Goal: Task Accomplishment & Management: Manage account settings

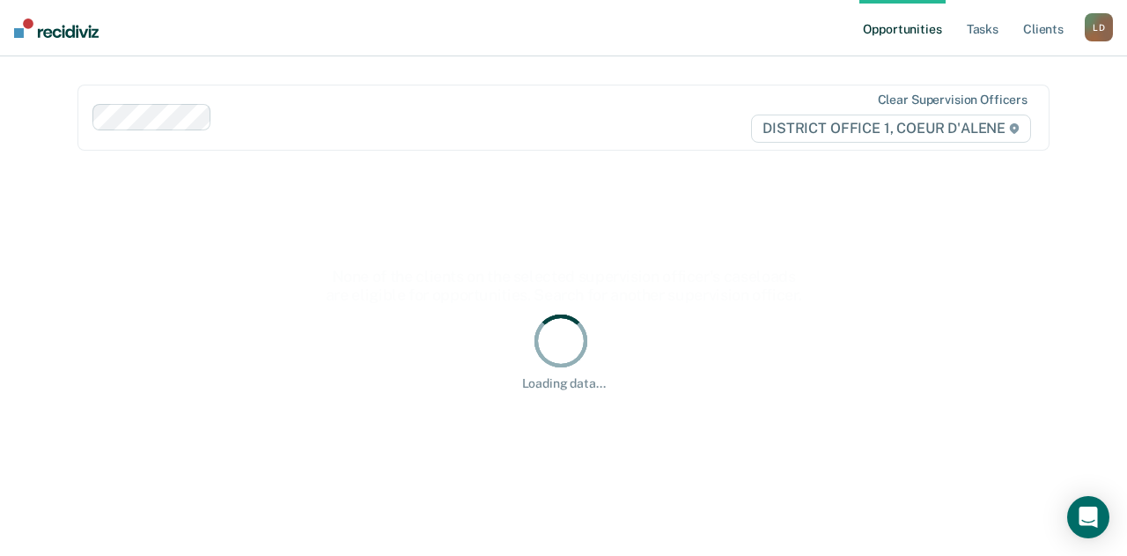
drag, startPoint x: 838, startPoint y: 353, endPoint x: 844, endPoint y: 294, distance: 59.2
click at [838, 346] on div "Loading data..." at bounding box center [564, 350] width 916 height 81
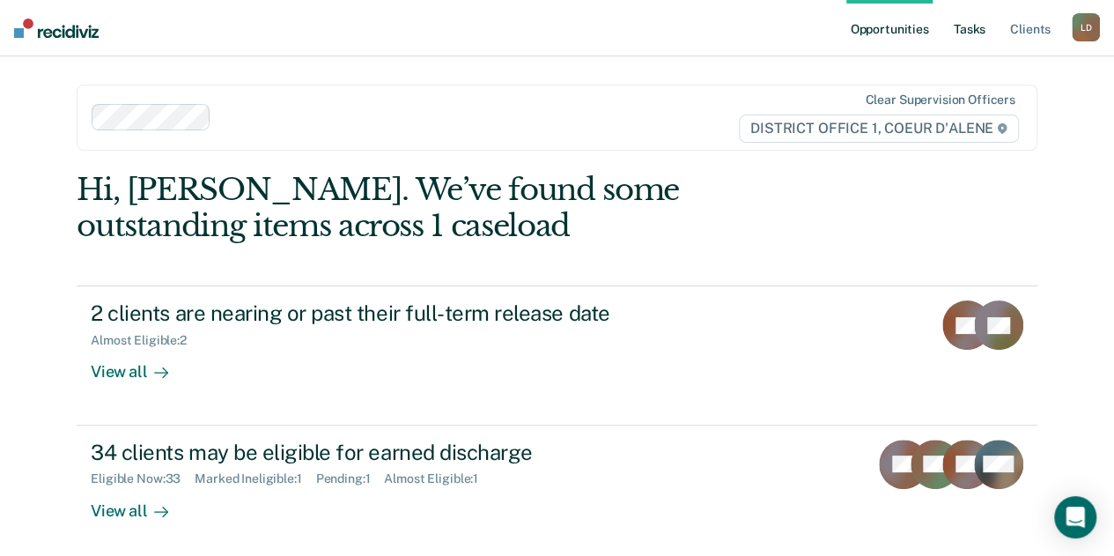
click at [963, 27] on link "Tasks" at bounding box center [969, 28] width 39 height 56
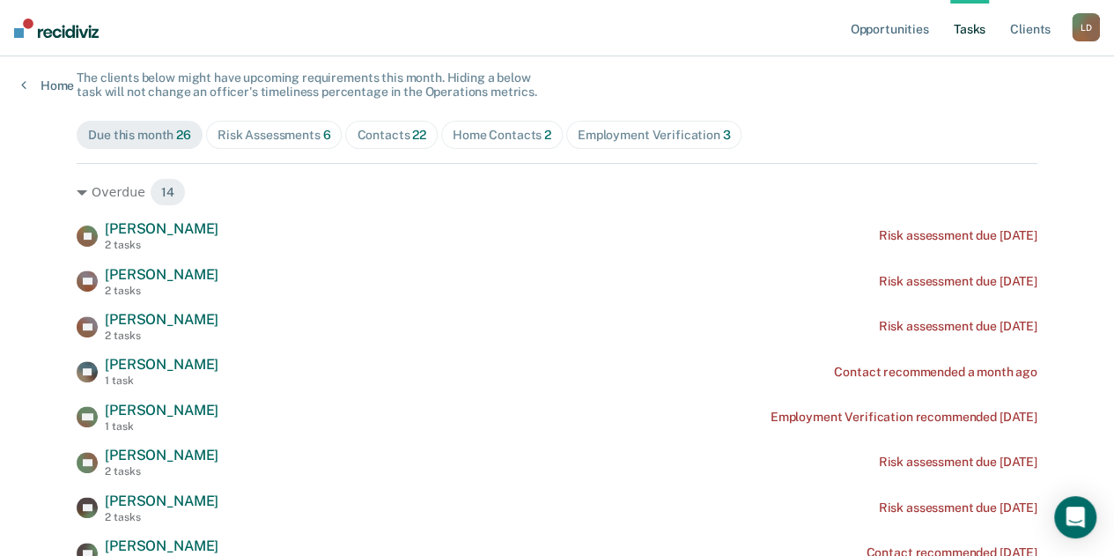
scroll to position [176, 0]
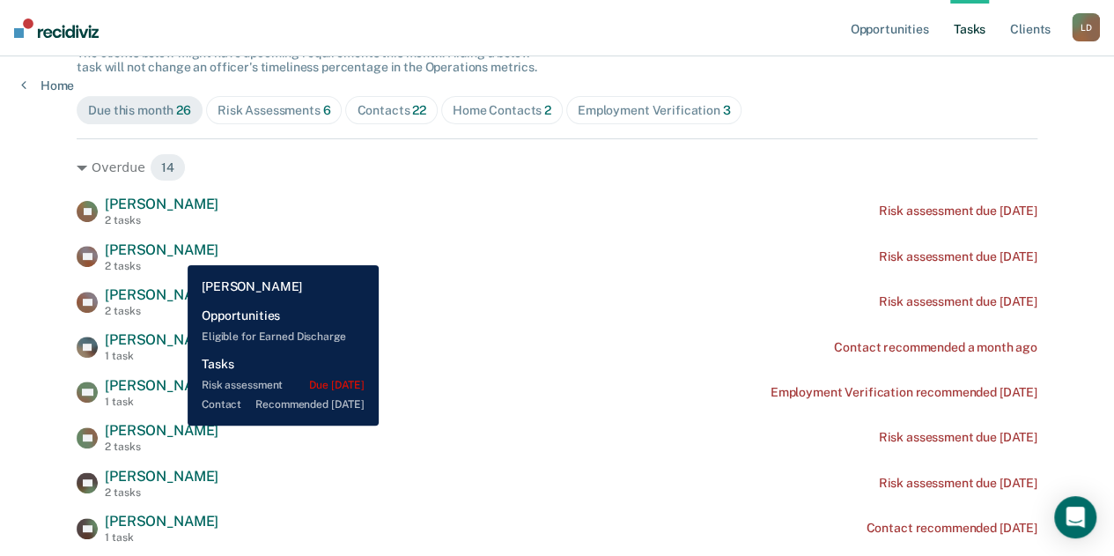
click at [174, 252] on span "[PERSON_NAME]" at bounding box center [162, 249] width 114 height 17
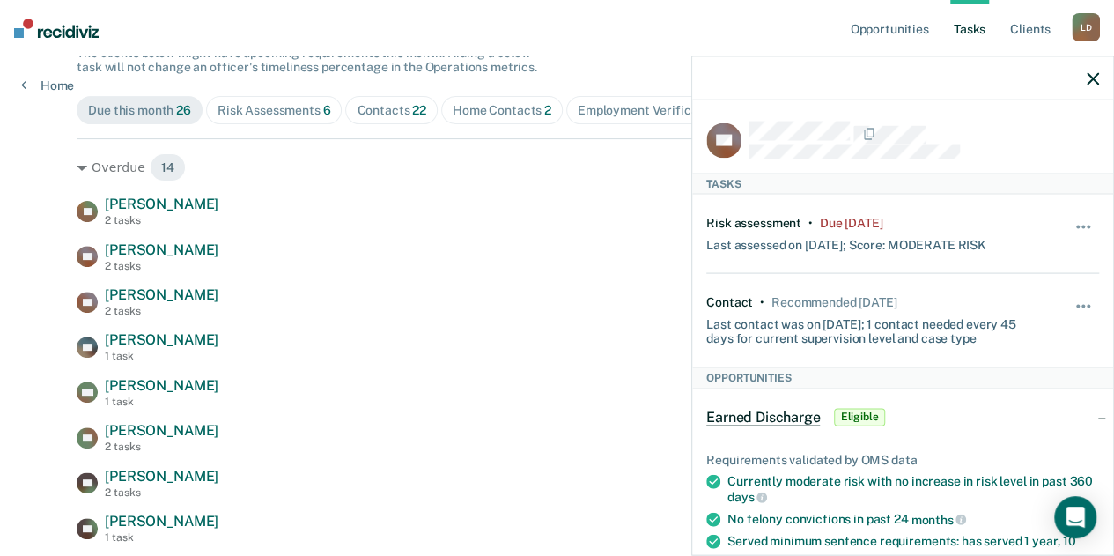
click at [1092, 74] on icon "button" at bounding box center [1093, 78] width 12 height 12
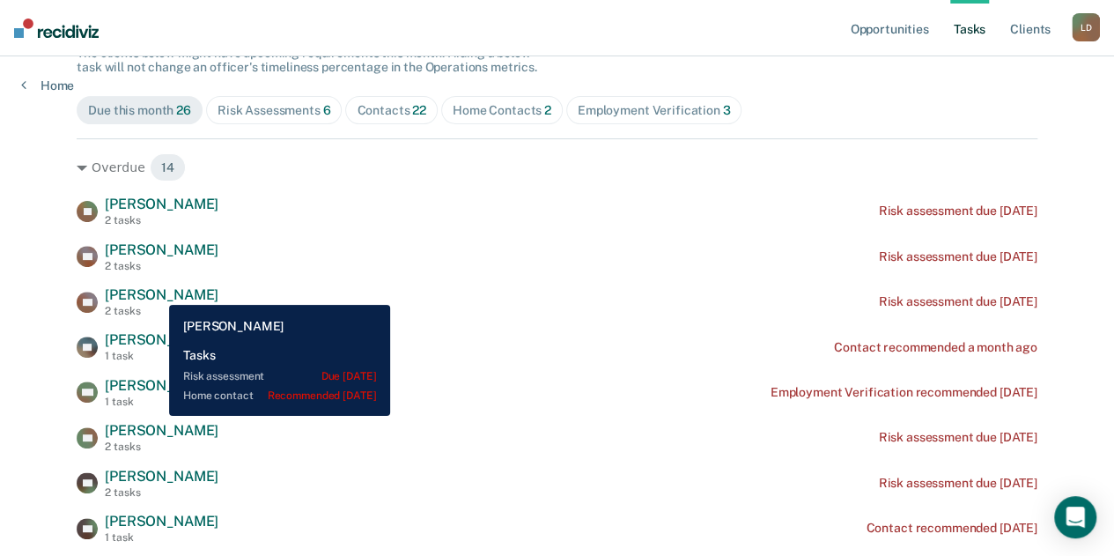
click at [156, 292] on span "[PERSON_NAME]" at bounding box center [162, 294] width 114 height 17
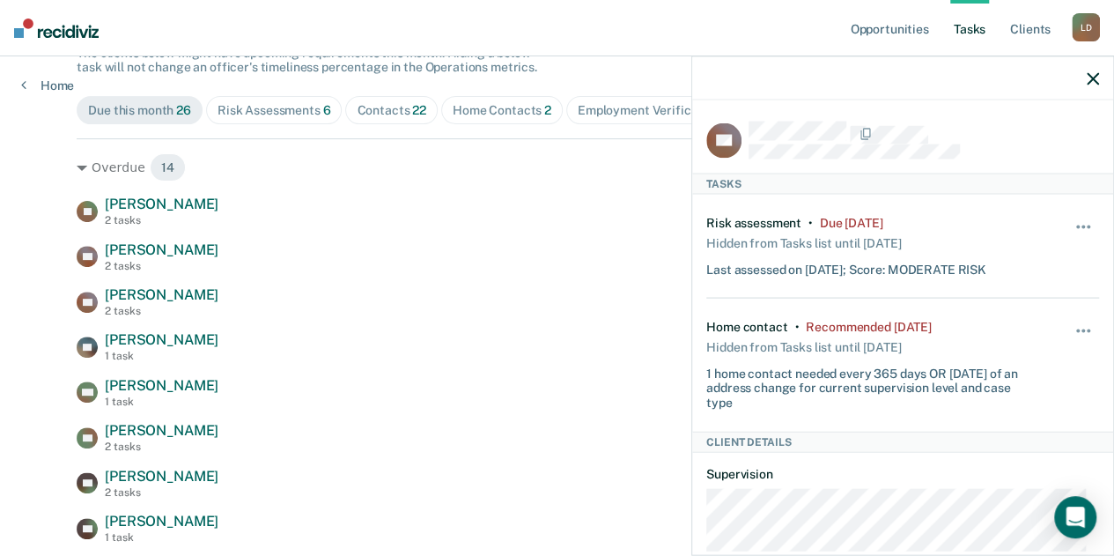
click at [1094, 75] on icon "button" at bounding box center [1093, 78] width 12 height 12
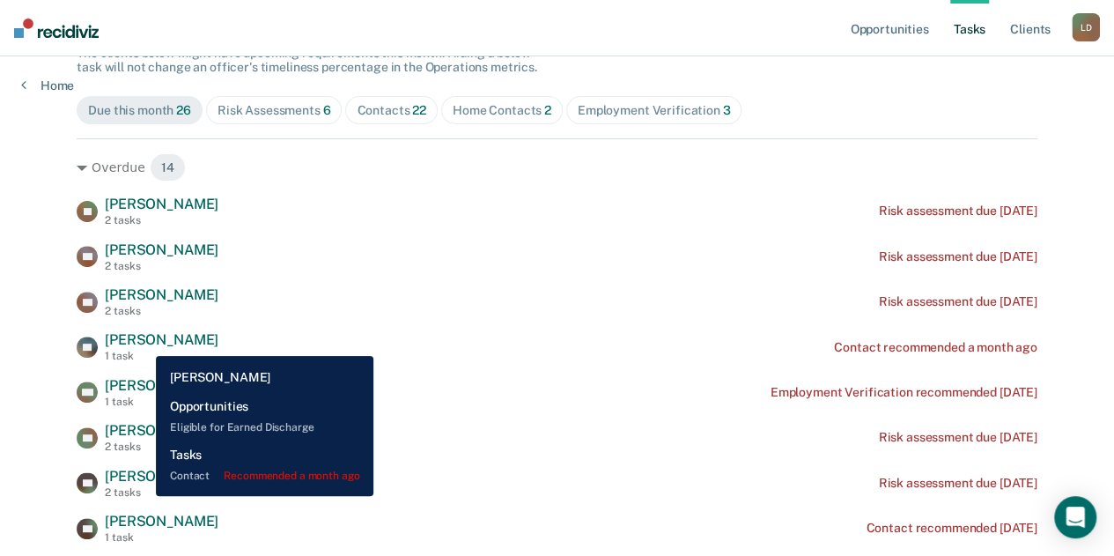
click at [143, 343] on span "[PERSON_NAME]" at bounding box center [162, 339] width 114 height 17
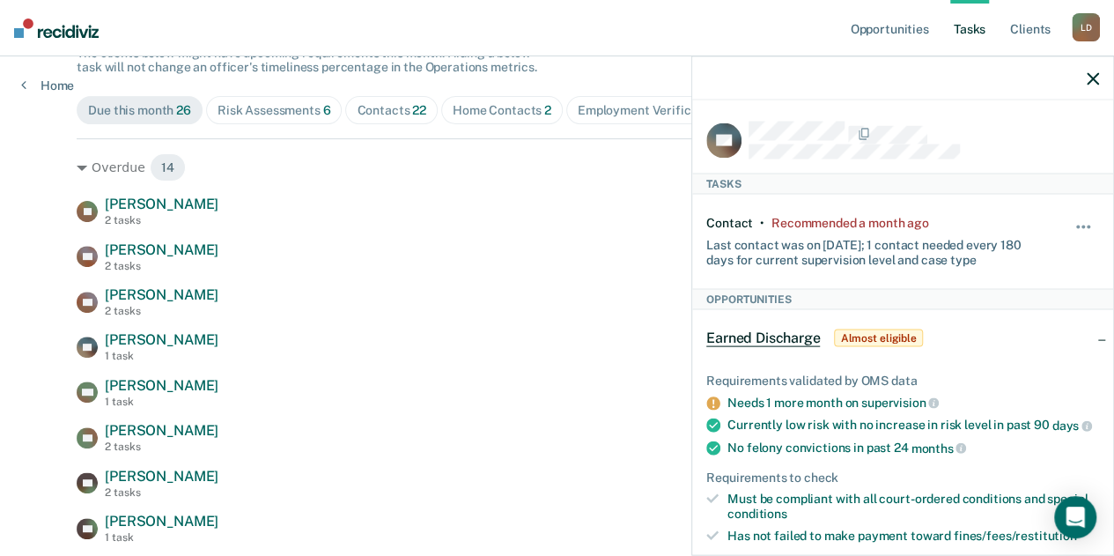
click at [1096, 72] on icon "button" at bounding box center [1093, 78] width 12 height 12
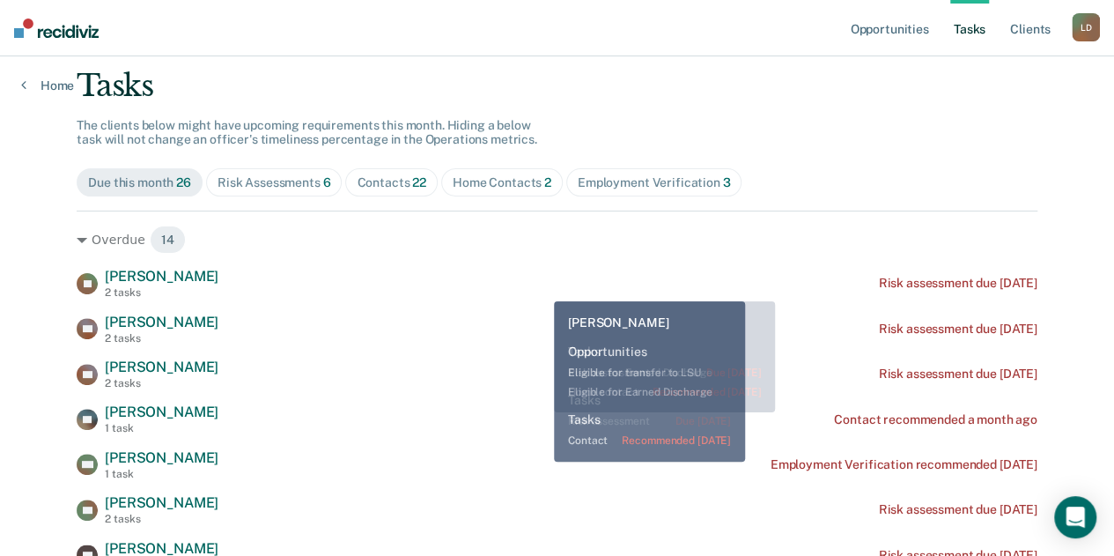
scroll to position [0, 0]
